Goal: Task Accomplishment & Management: Manage account settings

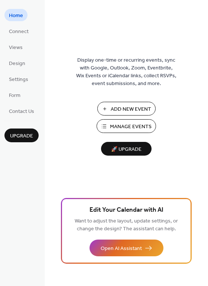
click at [118, 125] on span "Manage Events" at bounding box center [131, 127] width 42 height 8
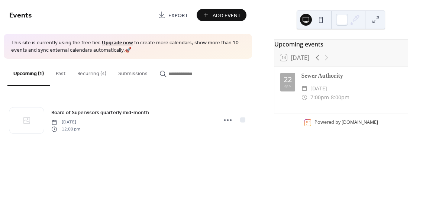
click at [91, 74] on button "Recurring (4)" at bounding box center [91, 72] width 41 height 26
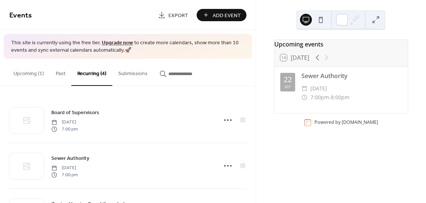
click at [59, 75] on button "Past" at bounding box center [61, 72] width 22 height 26
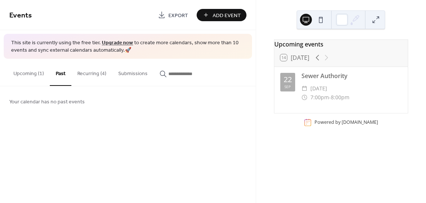
click at [83, 75] on button "Recurring (4)" at bounding box center [91, 72] width 41 height 26
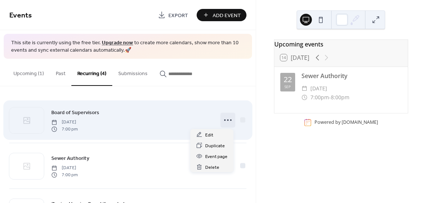
click at [224, 120] on icon at bounding box center [228, 120] width 12 height 12
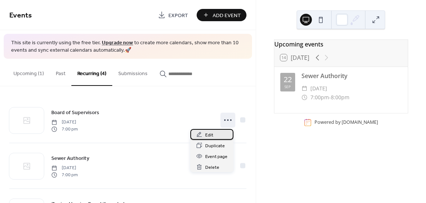
click at [209, 135] on span "Edit" at bounding box center [209, 135] width 8 height 8
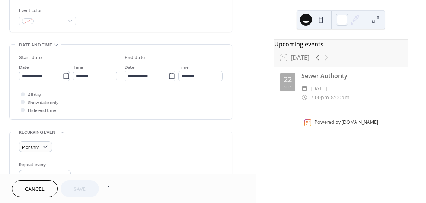
scroll to position [186, 0]
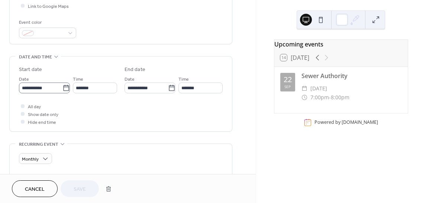
click at [64, 88] on icon at bounding box center [65, 87] width 7 height 7
click at [62, 88] on input "**********" at bounding box center [40, 87] width 43 height 11
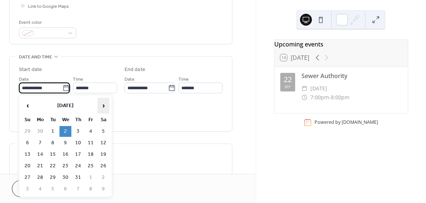
click at [103, 104] on span "›" at bounding box center [103, 105] width 11 height 15
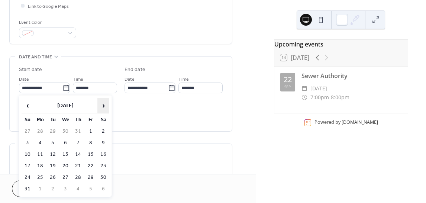
click at [103, 104] on span "›" at bounding box center [103, 105] width 11 height 15
click at [64, 130] on td "3" at bounding box center [65, 131] width 12 height 11
type input "**********"
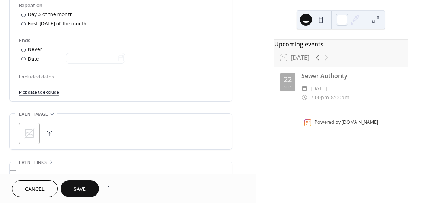
scroll to position [371, 0]
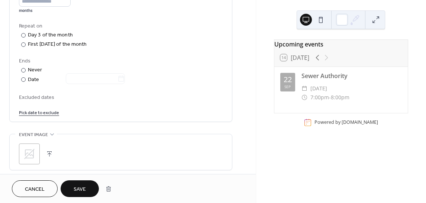
click at [76, 188] on span "Save" at bounding box center [80, 189] width 12 height 8
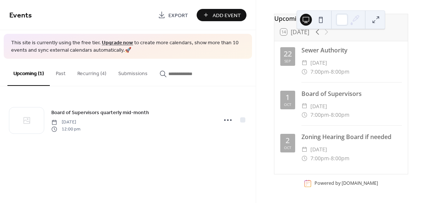
scroll to position [30, 0]
click at [90, 72] on button "Recurring (4)" at bounding box center [91, 72] width 41 height 26
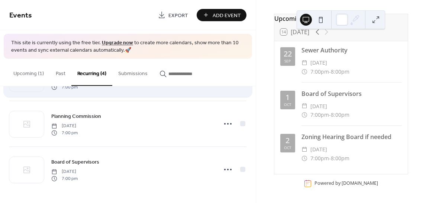
scroll to position [88, 0]
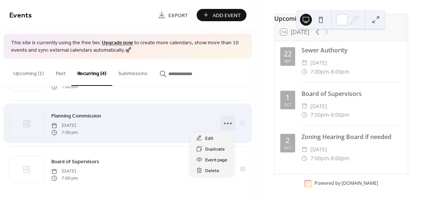
click at [225, 122] on icon at bounding box center [228, 123] width 12 height 12
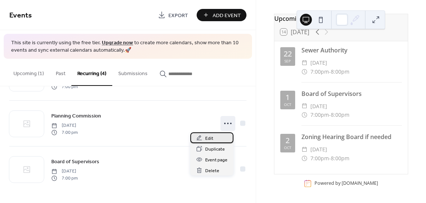
click at [211, 136] on span "Edit" at bounding box center [209, 138] width 8 height 8
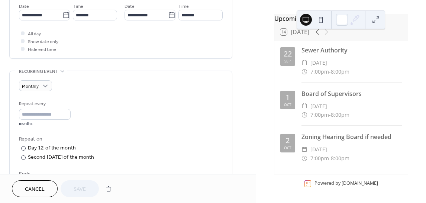
scroll to position [260, 0]
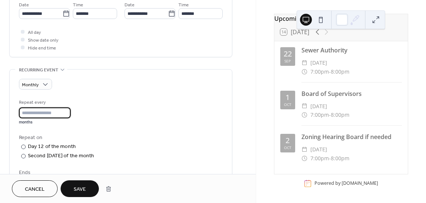
click at [69, 110] on input "*" at bounding box center [45, 112] width 52 height 11
type input "*"
click at [69, 110] on input "*" at bounding box center [45, 112] width 52 height 11
click at [74, 193] on span "Save" at bounding box center [80, 189] width 12 height 8
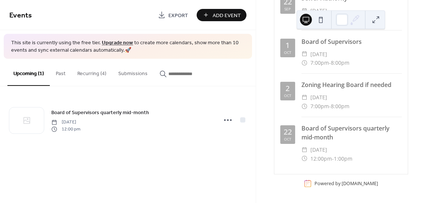
scroll to position [82, 0]
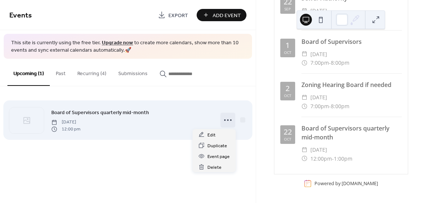
click at [224, 120] on circle at bounding box center [224, 119] width 1 height 1
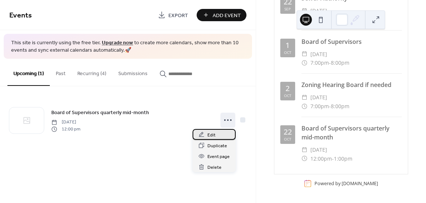
click at [212, 135] on span "Edit" at bounding box center [211, 135] width 8 height 8
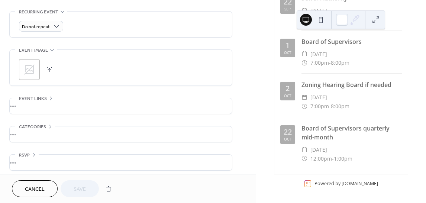
scroll to position [322, 0]
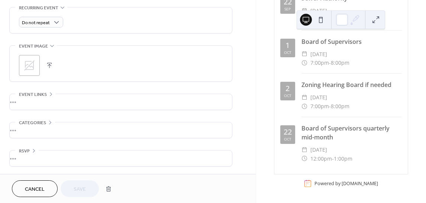
click at [32, 185] on span "Cancel" at bounding box center [35, 189] width 20 height 8
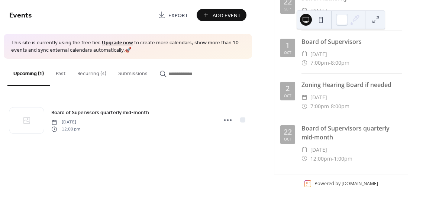
click at [92, 73] on button "Recurring (4)" at bounding box center [91, 72] width 41 height 26
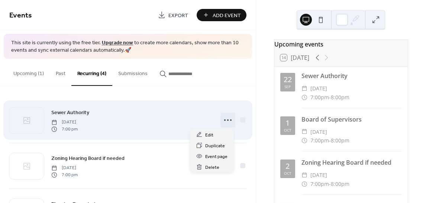
click at [225, 121] on icon at bounding box center [228, 120] width 12 height 12
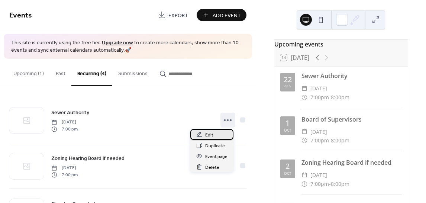
click at [207, 136] on span "Edit" at bounding box center [209, 135] width 8 height 8
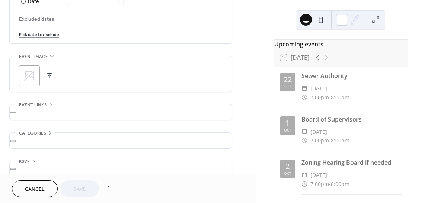
scroll to position [469, 0]
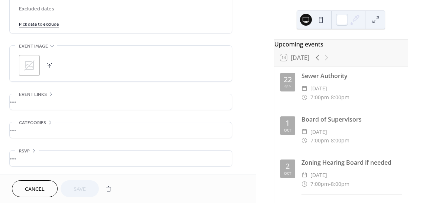
click at [30, 188] on span "Cancel" at bounding box center [35, 189] width 20 height 8
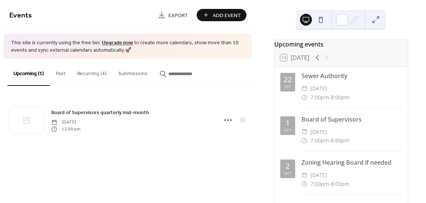
click at [90, 73] on button "Recurring (4)" at bounding box center [91, 72] width 41 height 26
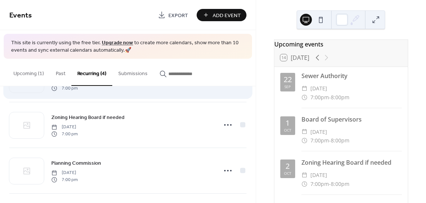
scroll to position [74, 0]
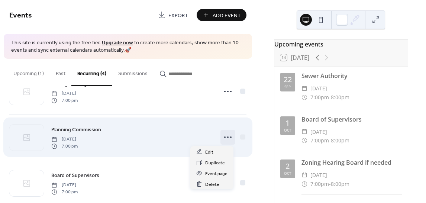
click at [222, 138] on icon at bounding box center [228, 137] width 12 height 12
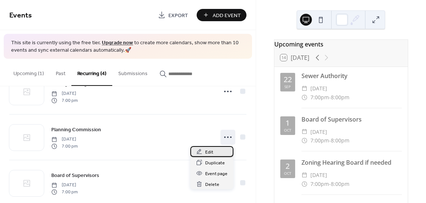
click at [209, 154] on span "Edit" at bounding box center [209, 152] width 8 height 8
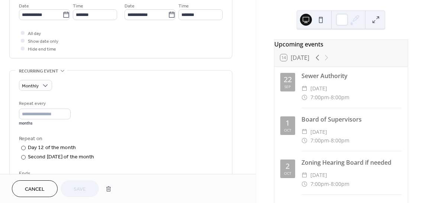
scroll to position [260, 0]
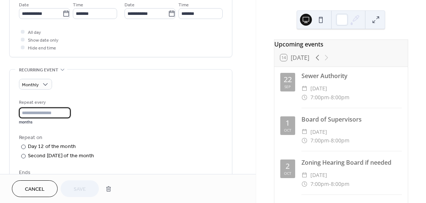
drag, startPoint x: 28, startPoint y: 113, endPoint x: 20, endPoint y: 112, distance: 7.8
click at [20, 112] on input "*" at bounding box center [45, 112] width 52 height 11
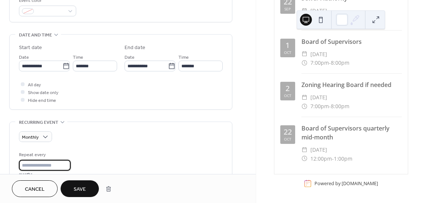
scroll to position [186, 0]
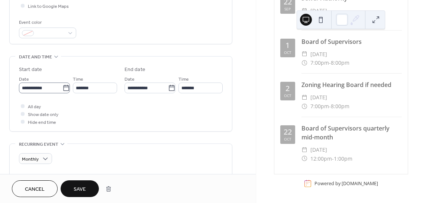
type input "*"
click at [63, 88] on icon at bounding box center [65, 87] width 7 height 7
click at [62, 88] on input "**********" at bounding box center [40, 87] width 43 height 11
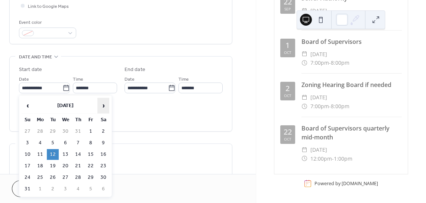
click at [104, 106] on span "›" at bounding box center [103, 105] width 11 height 15
click at [52, 144] on td "9" at bounding box center [53, 142] width 12 height 11
type input "**********"
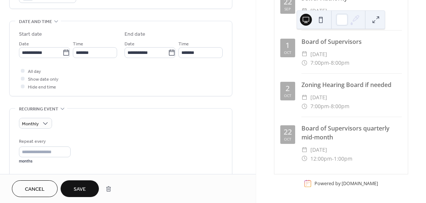
scroll to position [223, 0]
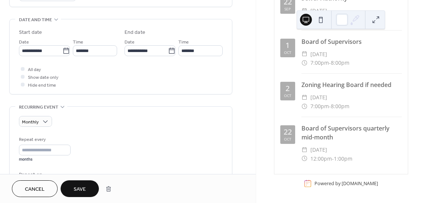
click at [77, 186] on span "Save" at bounding box center [80, 189] width 12 height 8
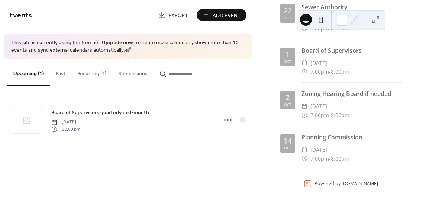
scroll to position [73, 0]
click at [92, 72] on button "Recurring (4)" at bounding box center [91, 72] width 41 height 26
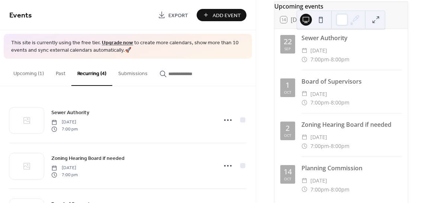
scroll to position [36, 0]
